Goal: Check status

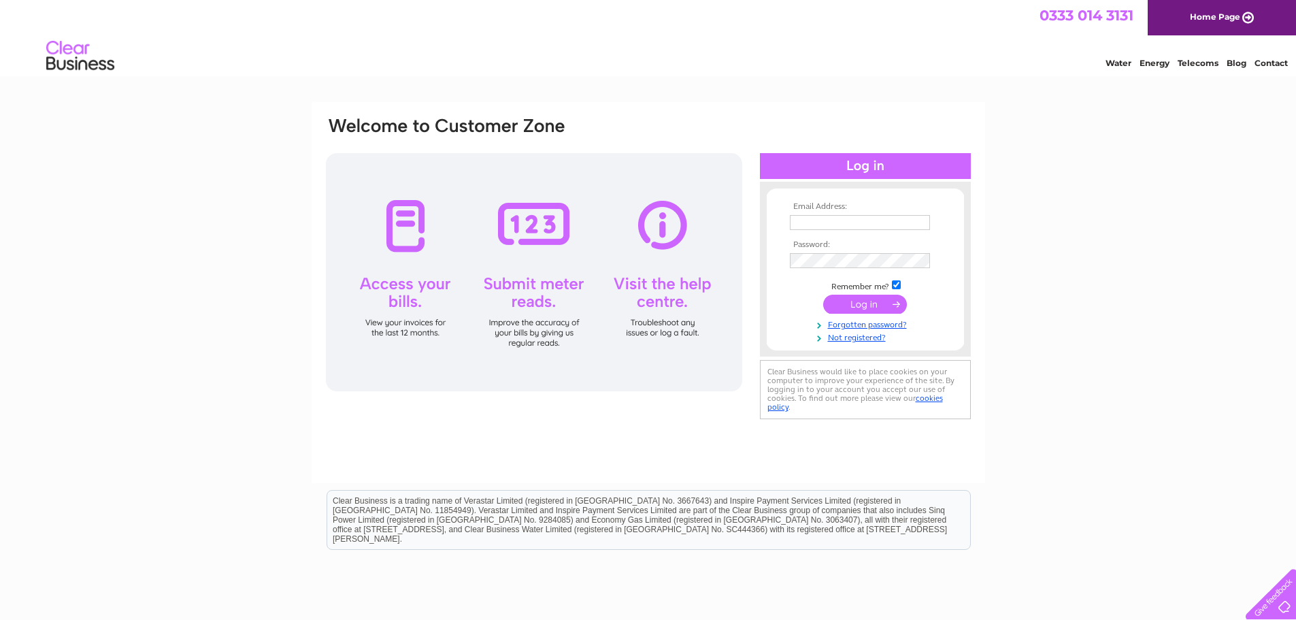
type input "iain.watt@tesco.net"
click at [866, 308] on input "submit" at bounding box center [865, 304] width 84 height 19
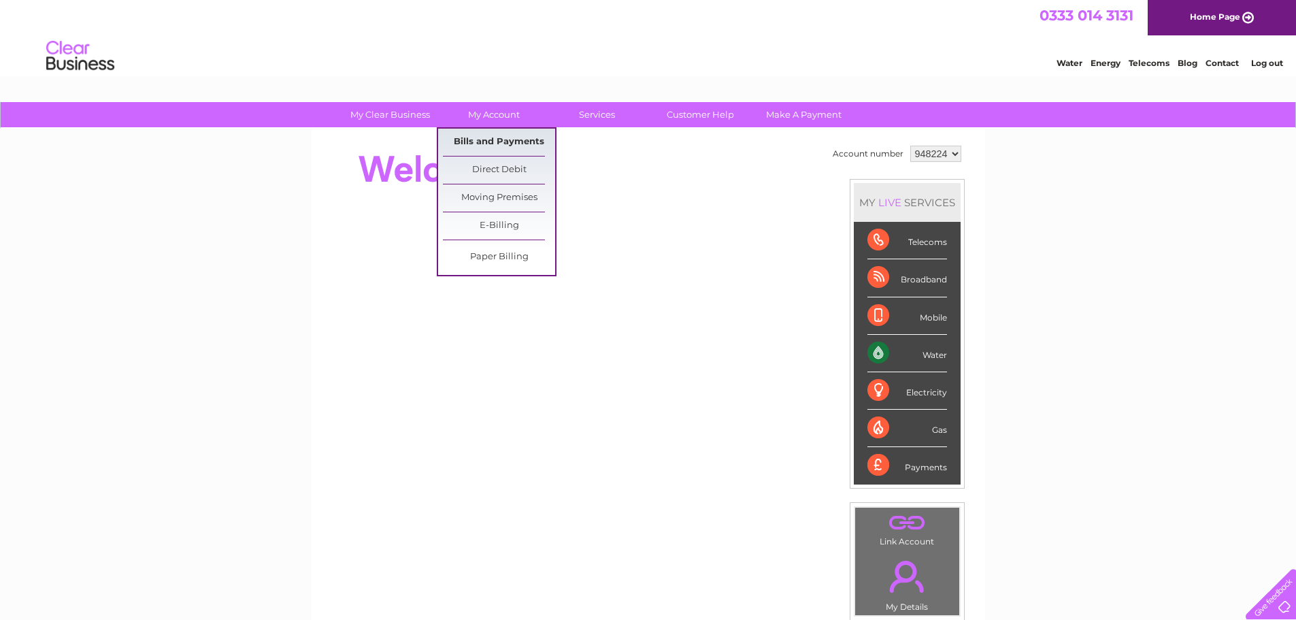
click at [491, 140] on link "Bills and Payments" at bounding box center [499, 142] width 112 height 27
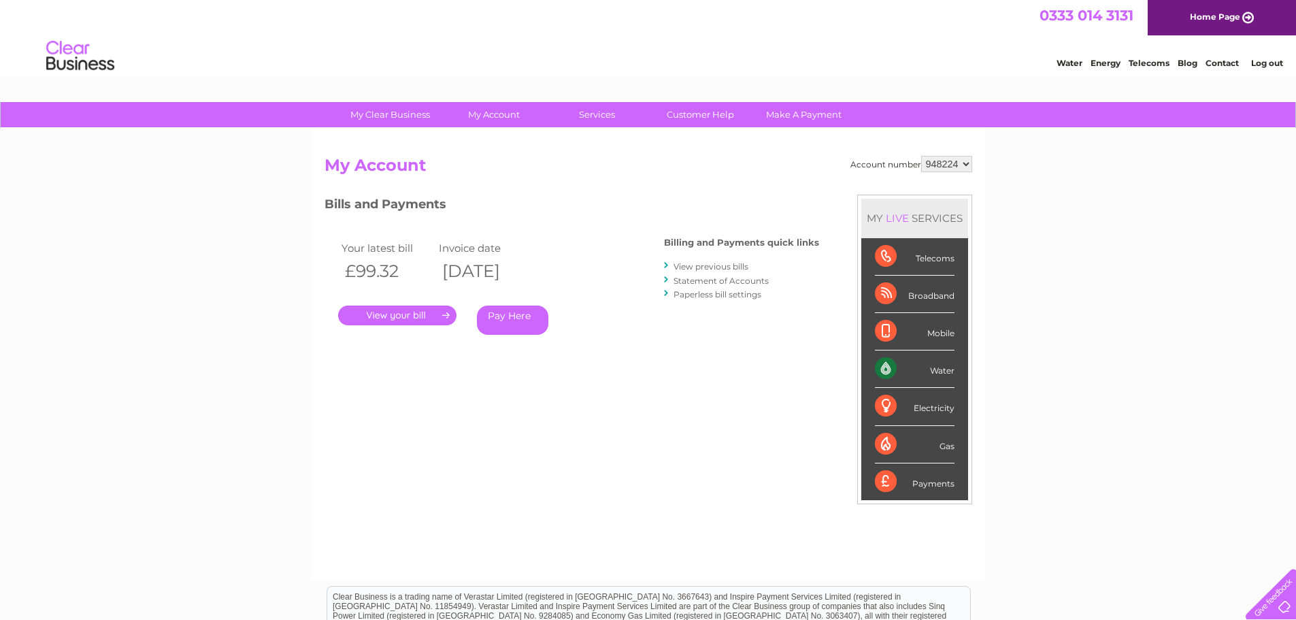
click at [406, 314] on link "." at bounding box center [397, 316] width 118 height 20
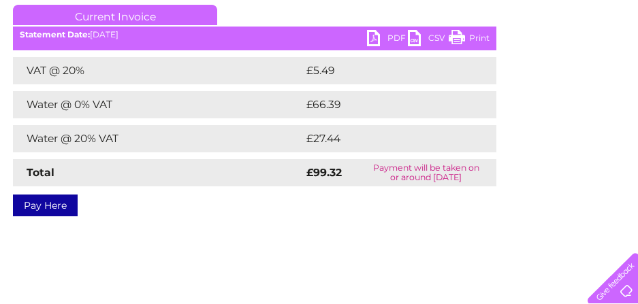
scroll to position [204, 0]
